Goal: Check status: Check status

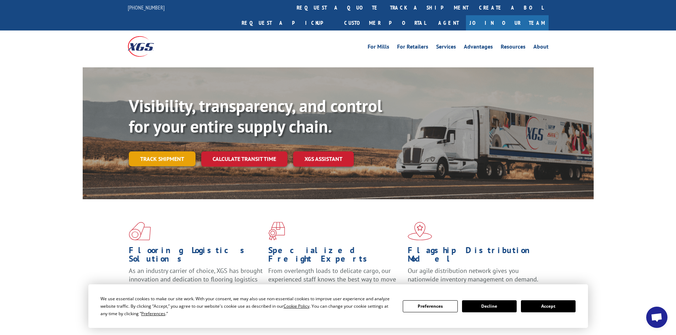
click at [178, 151] on link "Track shipment" at bounding box center [162, 158] width 67 height 15
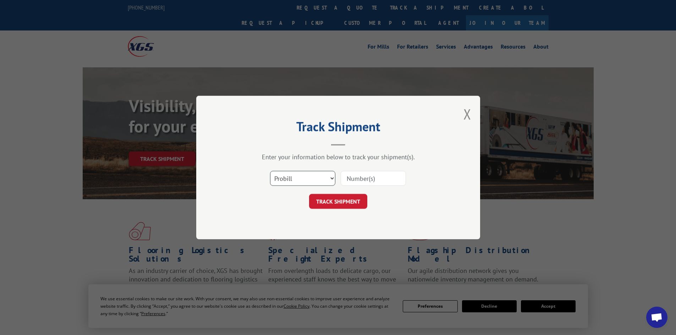
click at [305, 178] on select "Select category... Probill BOL PO" at bounding box center [302, 178] width 65 height 15
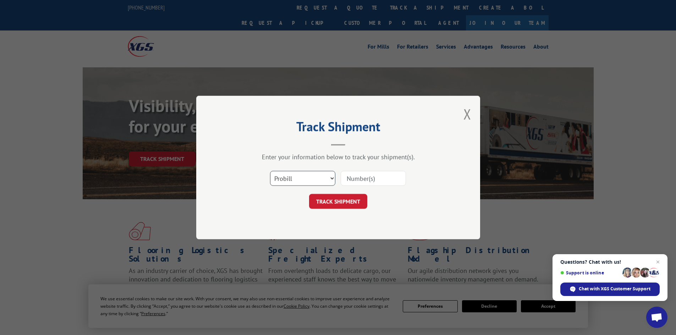
select select "bol"
click at [270, 171] on select "Select category... Probill BOL PO" at bounding box center [302, 178] width 65 height 15
click at [355, 179] on input at bounding box center [373, 178] width 65 height 15
type input "7072219"
click at [353, 200] on button "TRACK SHIPMENT" at bounding box center [338, 201] width 58 height 15
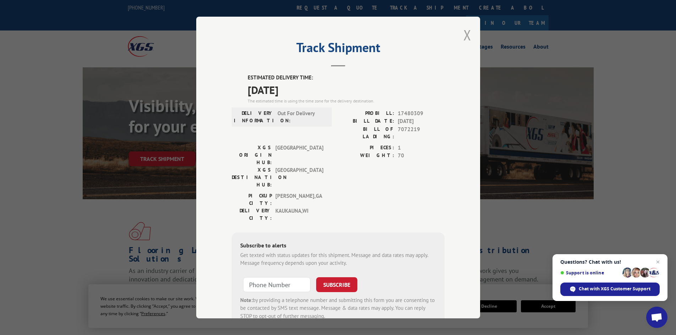
click at [463, 33] on button "Close modal" at bounding box center [467, 35] width 8 height 19
